Goal: Find specific page/section: Find specific page/section

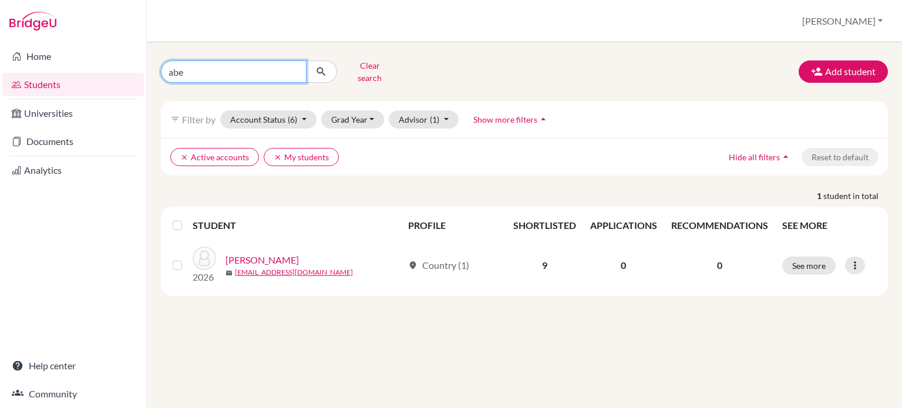
click at [217, 70] on input "abe" at bounding box center [234, 71] width 146 height 22
type input "a"
type input "lulu"
click button "submit" at bounding box center [321, 71] width 31 height 22
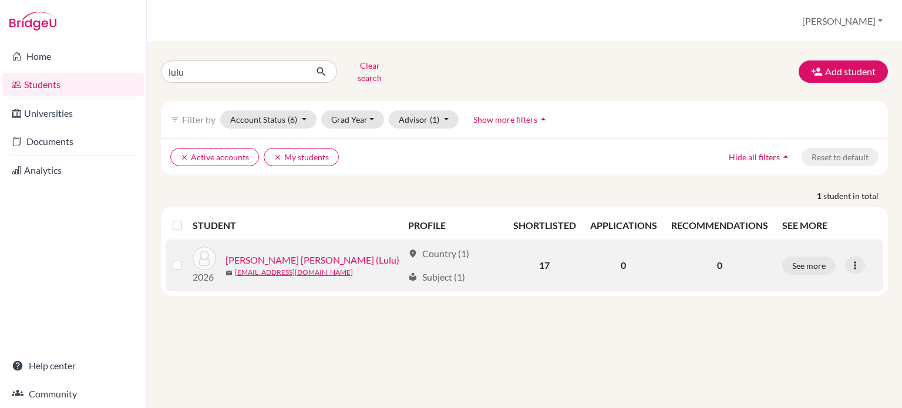
click at [301, 253] on link "[PERSON_NAME] [PERSON_NAME] (Lulu)" at bounding box center [312, 260] width 174 height 14
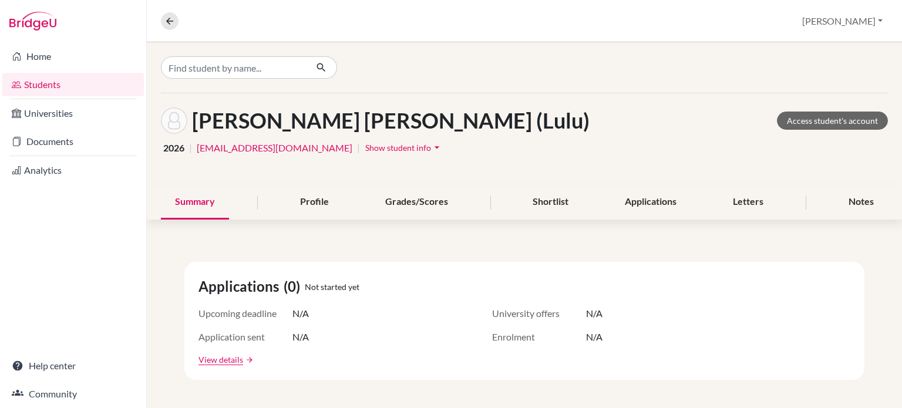
scroll to position [122, 0]
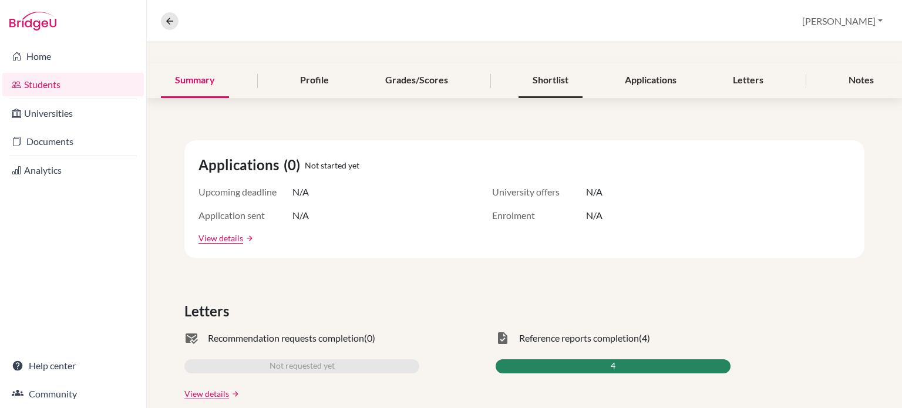
click at [545, 86] on div "Shortlist" at bounding box center [550, 80] width 64 height 35
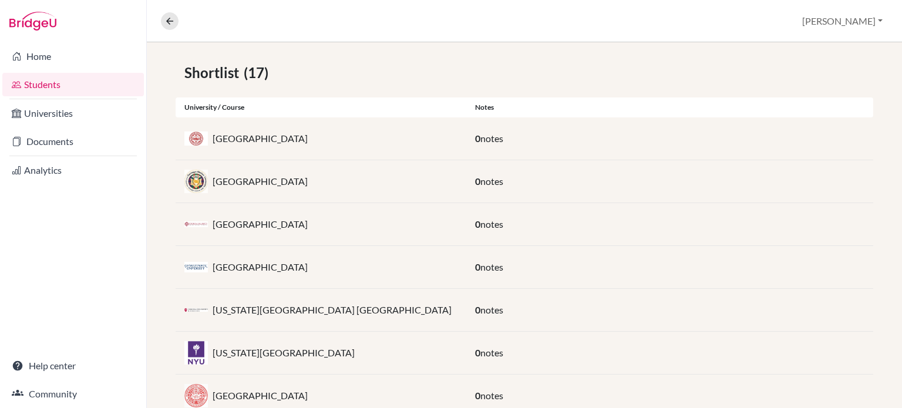
scroll to position [45, 0]
